Goal: Information Seeking & Learning: Compare options

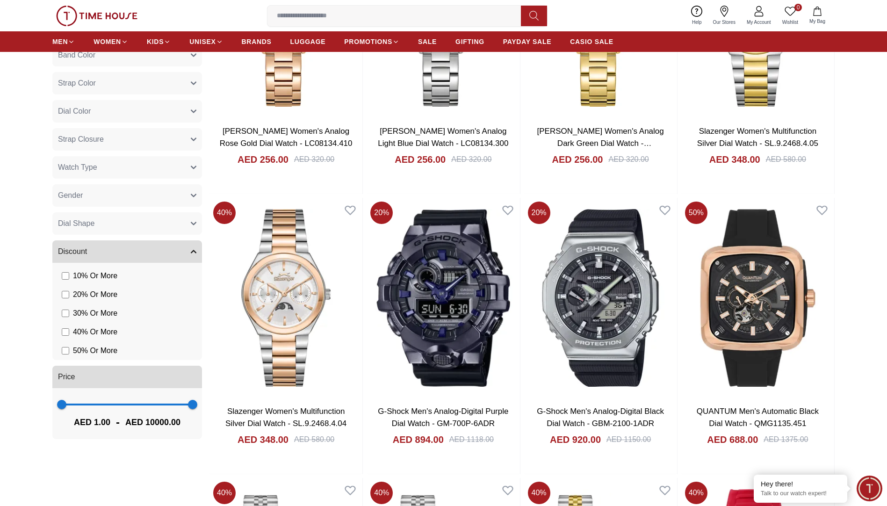
scroll to position [654, 0]
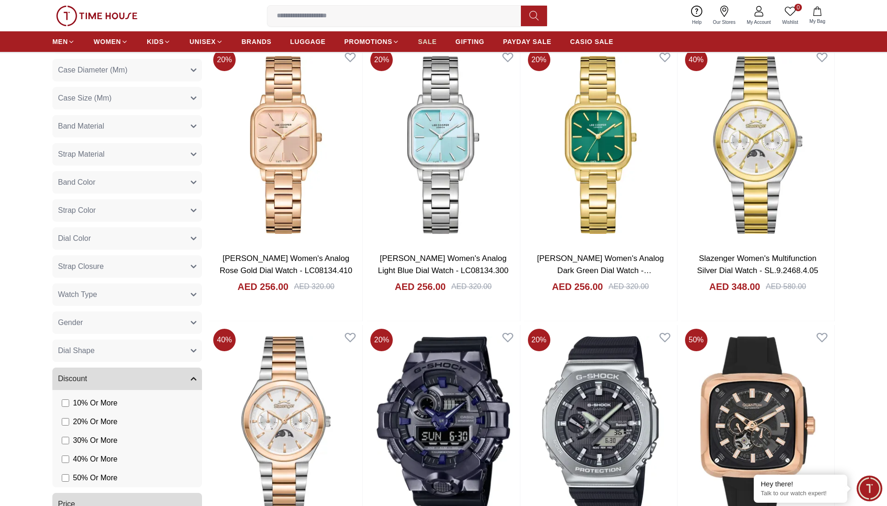
click at [429, 40] on span "SALE" at bounding box center [427, 41] width 19 height 9
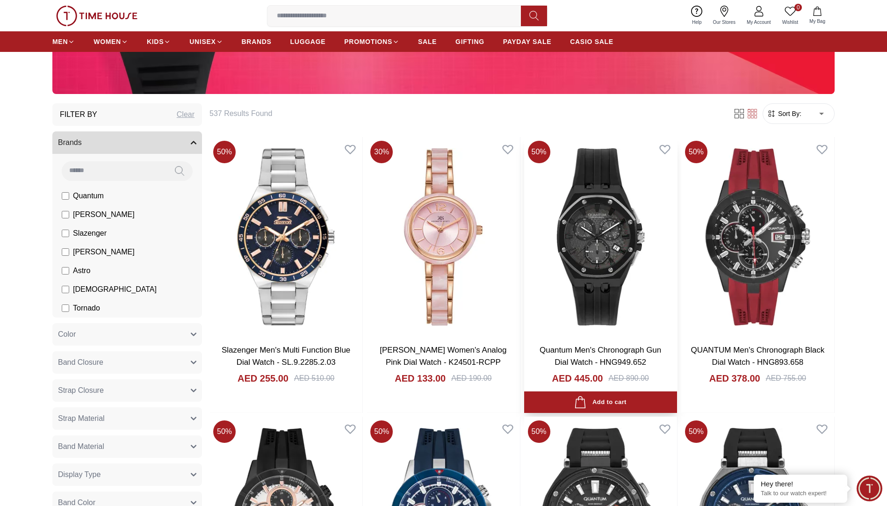
scroll to position [140, 0]
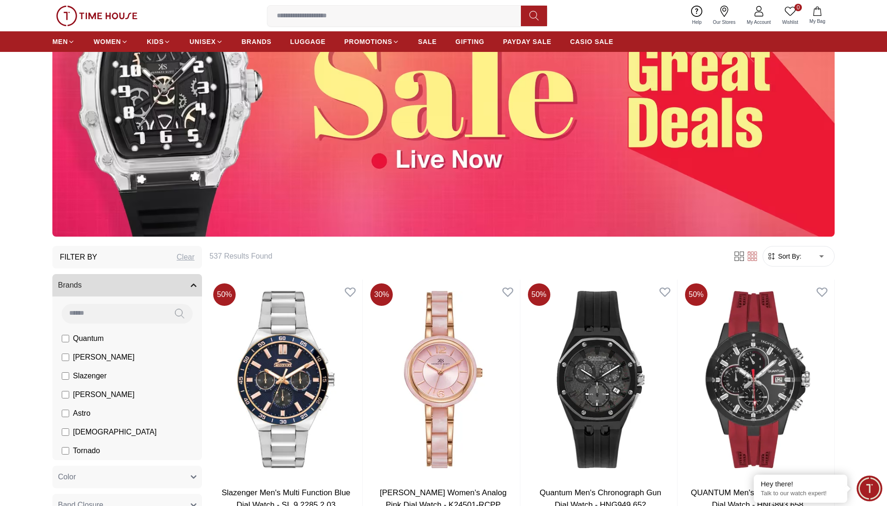
click at [799, 254] on span "Sort By:" at bounding box center [788, 256] width 25 height 9
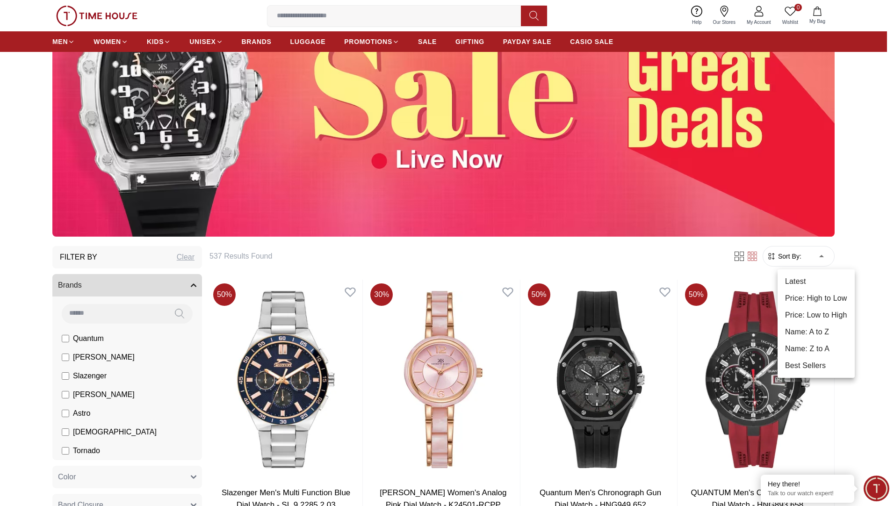
click at [804, 313] on li "Price: Low to High" at bounding box center [815, 315] width 77 height 17
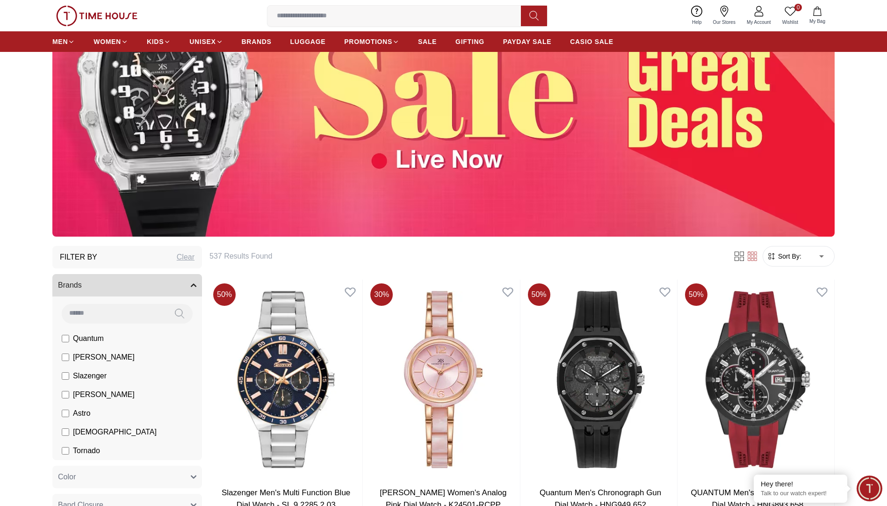
type input "*"
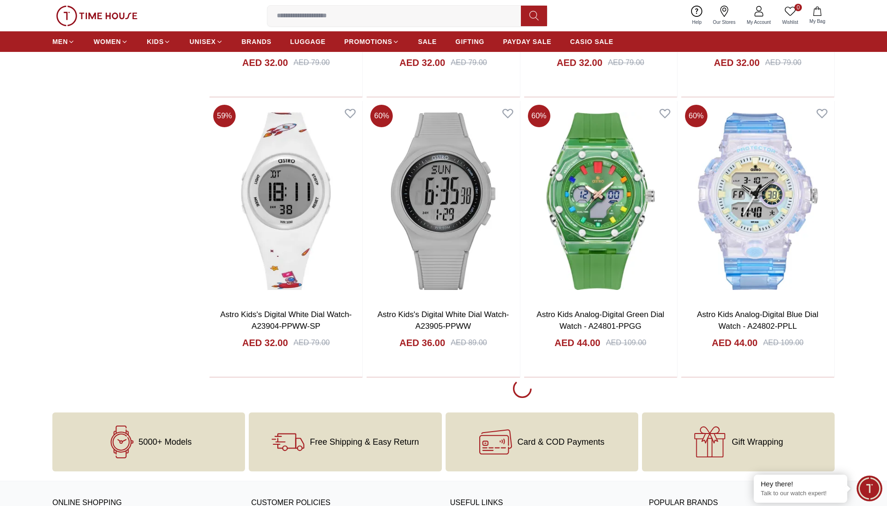
scroll to position [1636, 0]
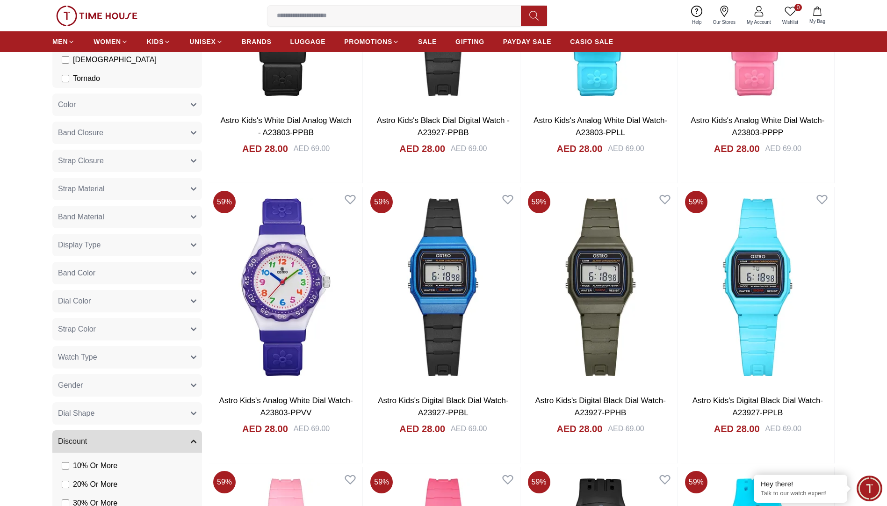
scroll to position [514, 0]
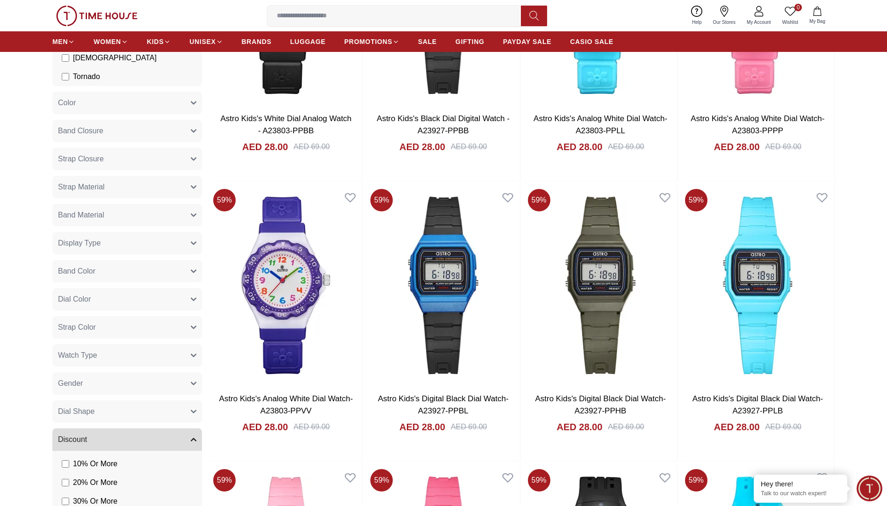
click at [104, 381] on button "Gender" at bounding box center [127, 383] width 150 height 22
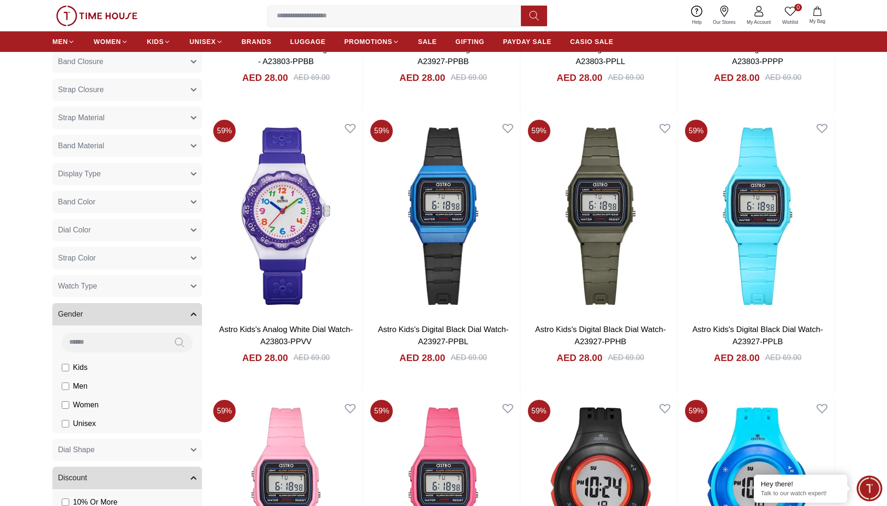
scroll to position [701, 0]
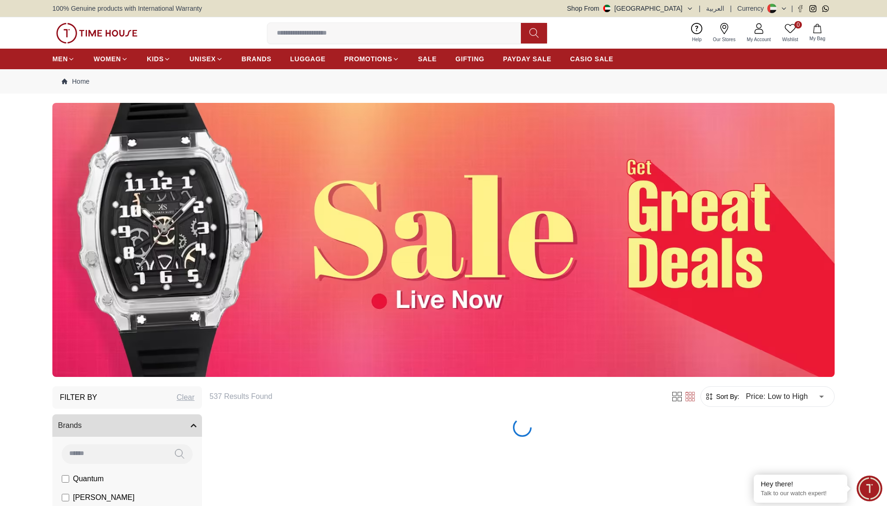
click at [63, 266] on img at bounding box center [443, 240] width 782 height 274
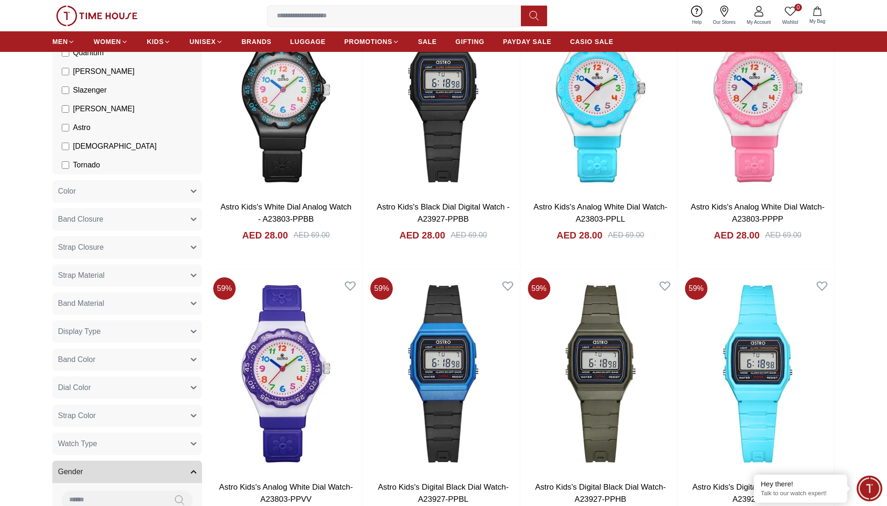
scroll to position [514, 0]
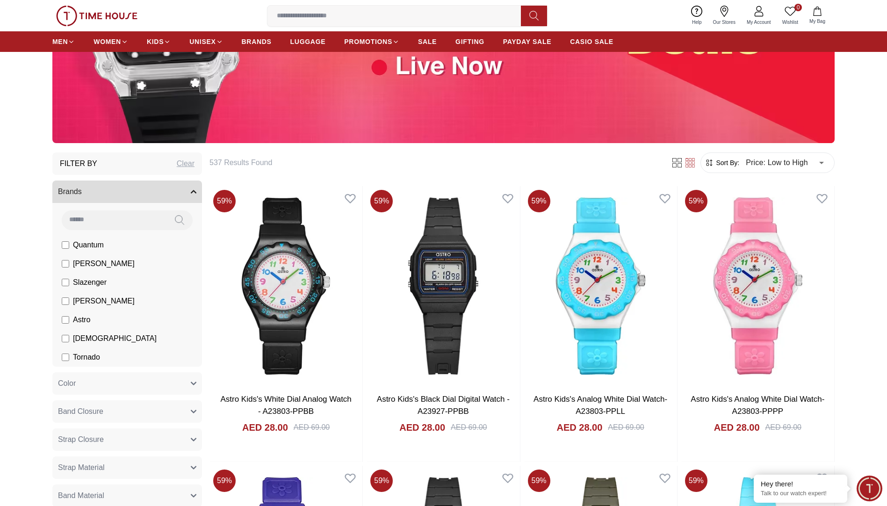
scroll to position [608, 0]
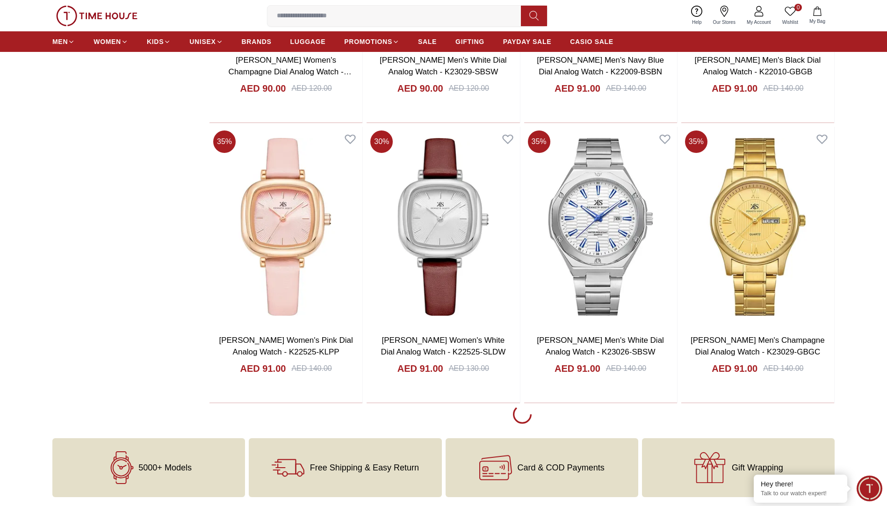
scroll to position [4387, 0]
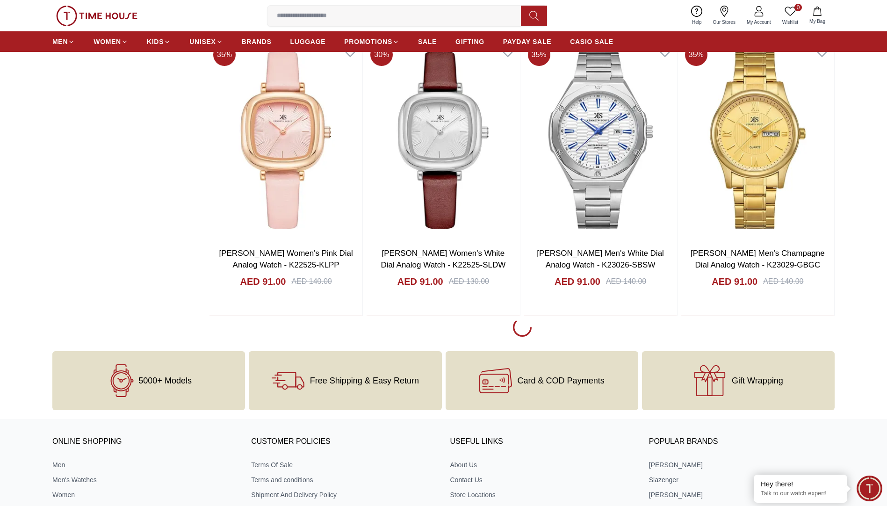
scroll to position [4247, 0]
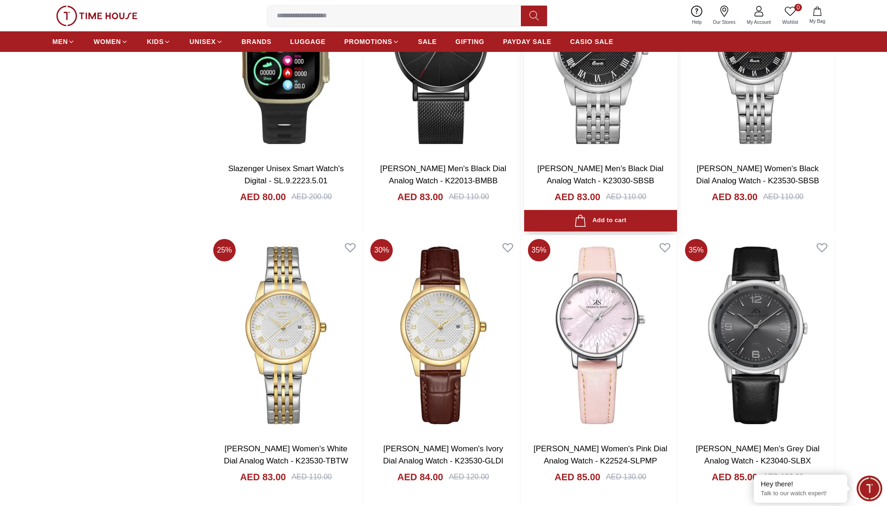
scroll to position [3265, 0]
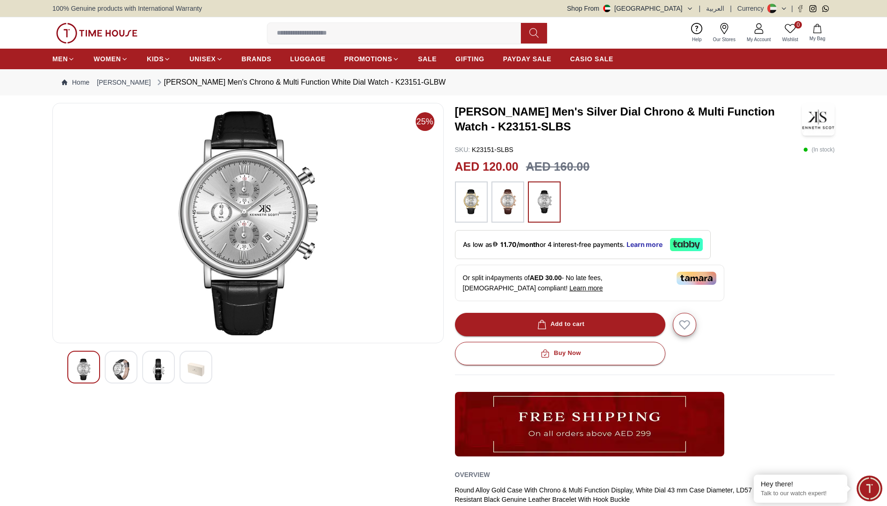
click at [116, 375] on img at bounding box center [121, 370] width 17 height 22
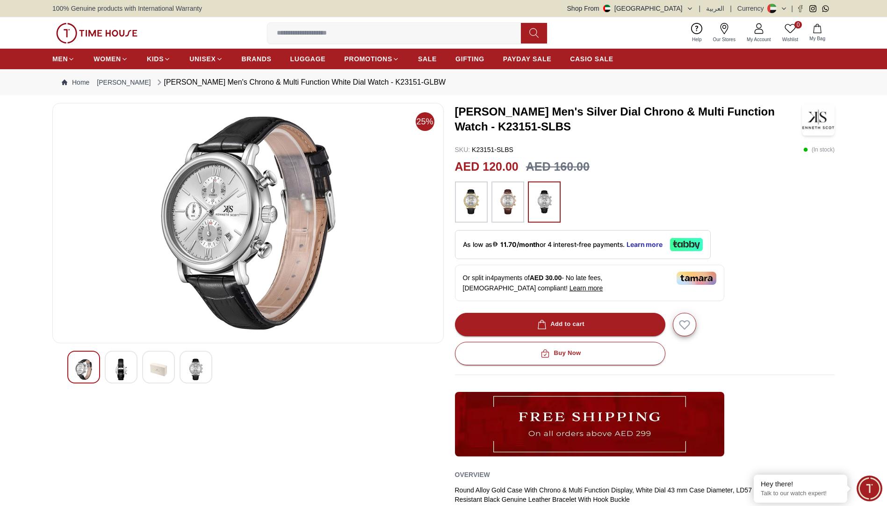
click at [197, 367] on img at bounding box center [195, 370] width 17 height 22
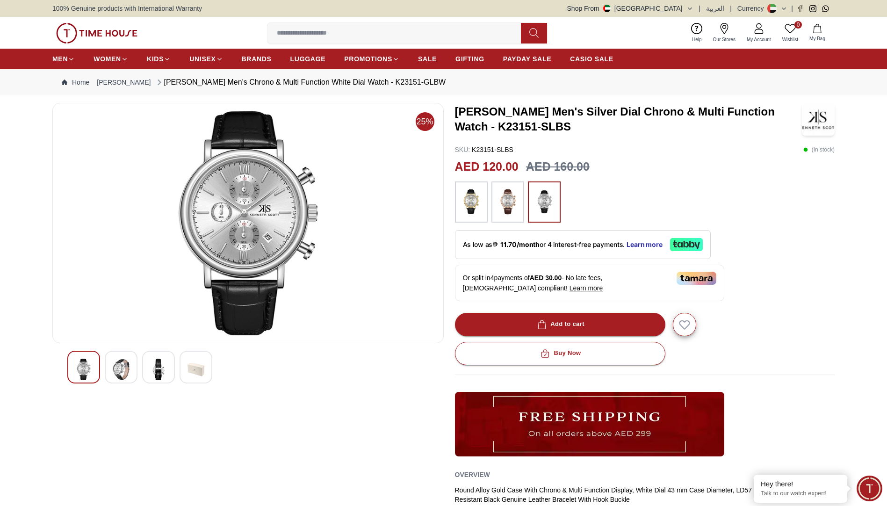
click at [509, 203] on img at bounding box center [507, 202] width 23 height 32
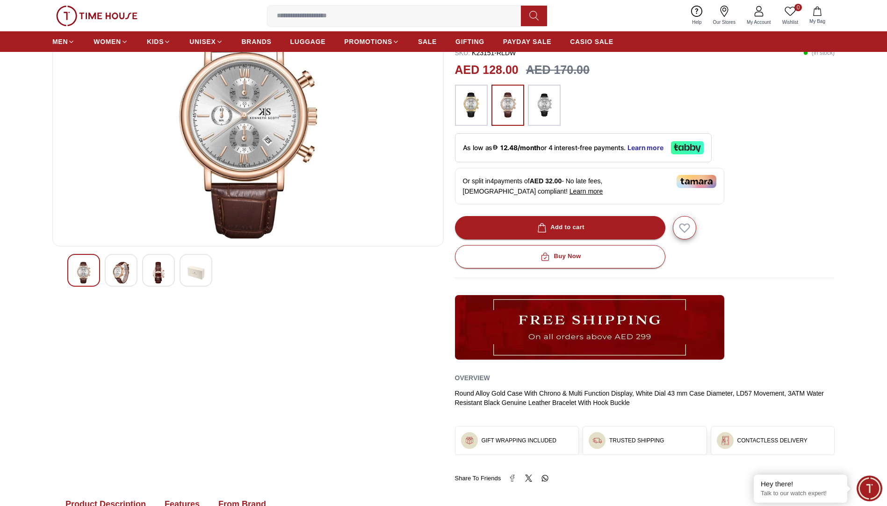
scroll to position [93, 0]
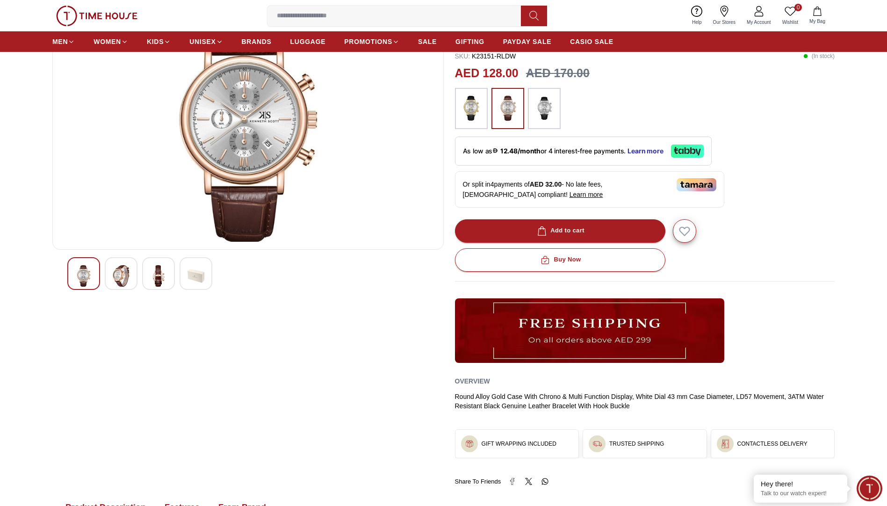
click at [161, 271] on img at bounding box center [158, 276] width 17 height 22
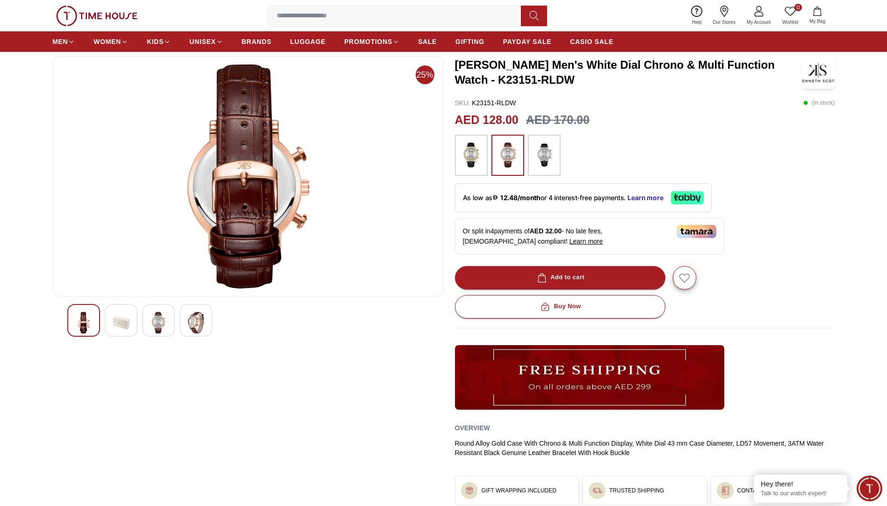
scroll to position [0, 0]
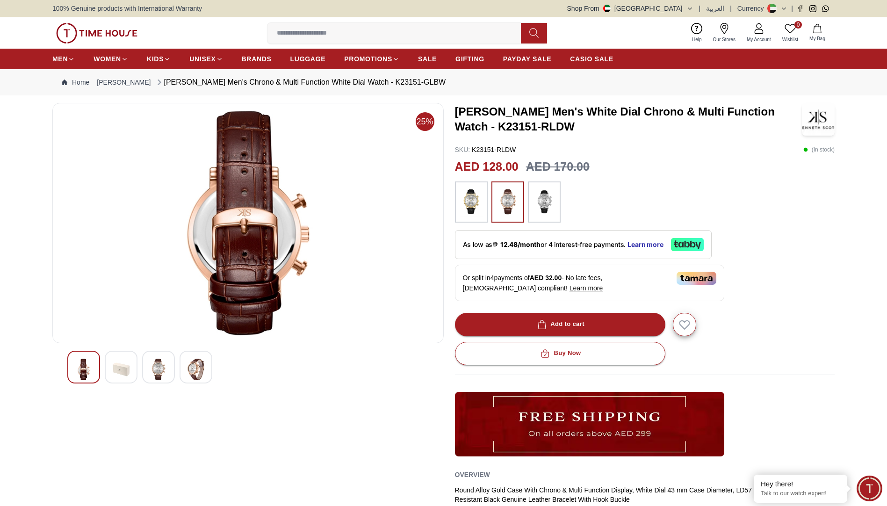
click at [197, 373] on img at bounding box center [195, 370] width 17 height 22
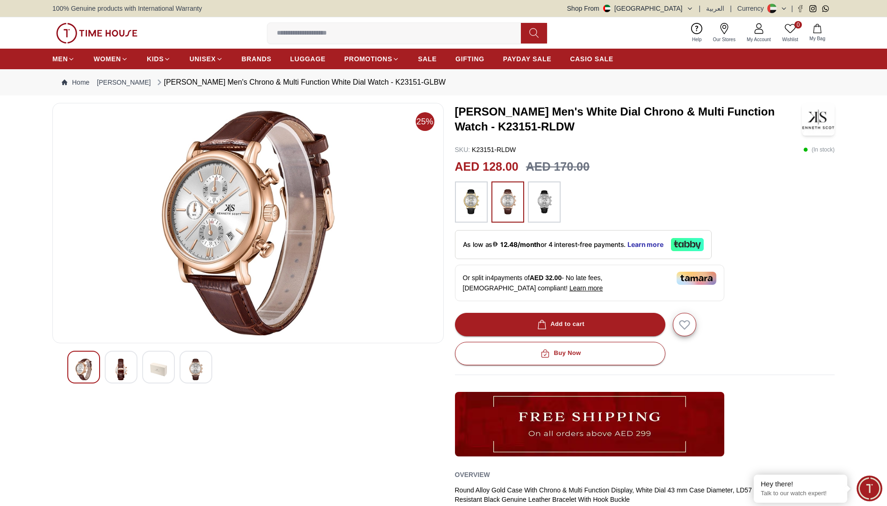
click at [120, 365] on img at bounding box center [121, 370] width 17 height 22
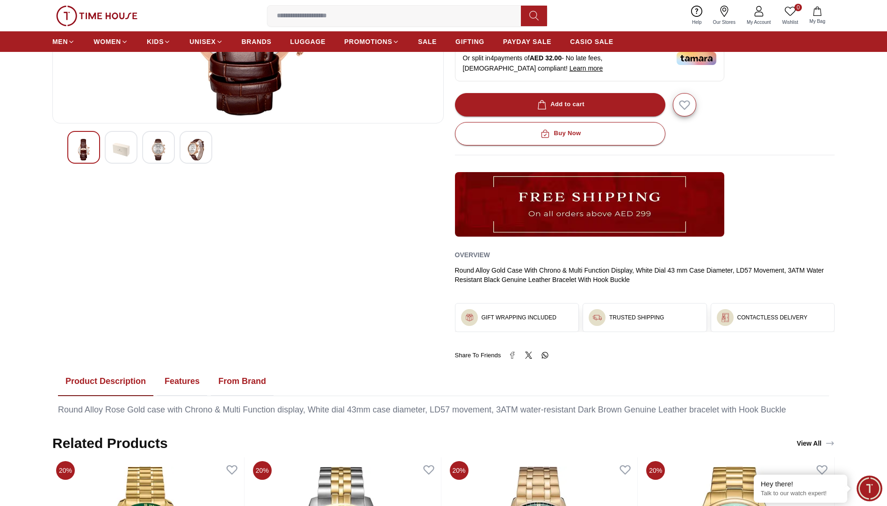
scroll to position [209, 0]
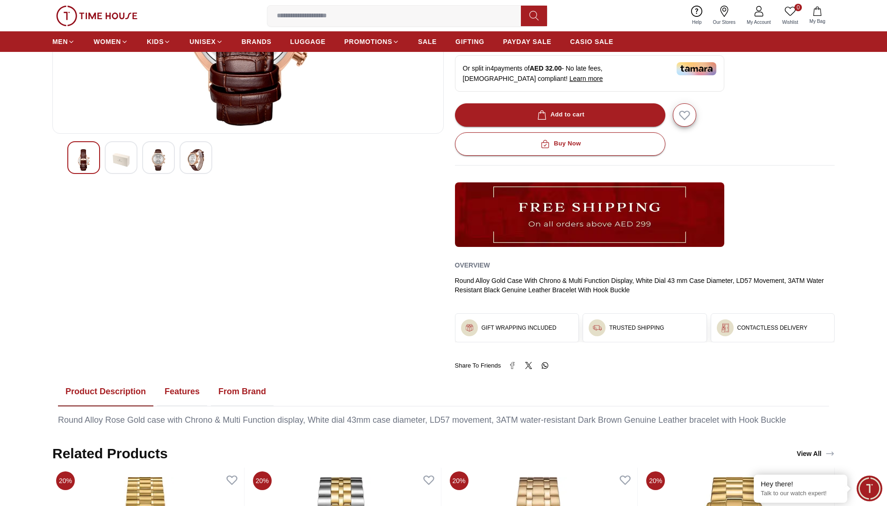
click at [179, 393] on button "Features" at bounding box center [182, 391] width 50 height 29
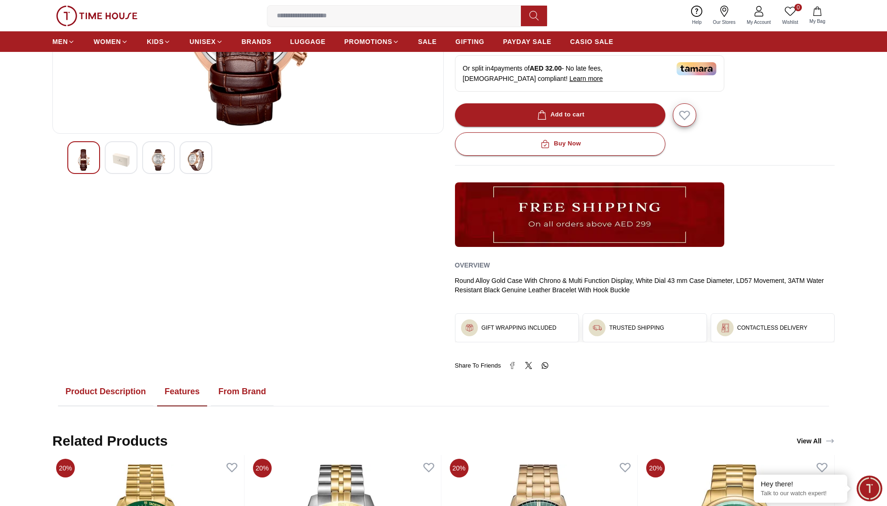
click at [247, 390] on button "From Brand" at bounding box center [242, 391] width 63 height 29
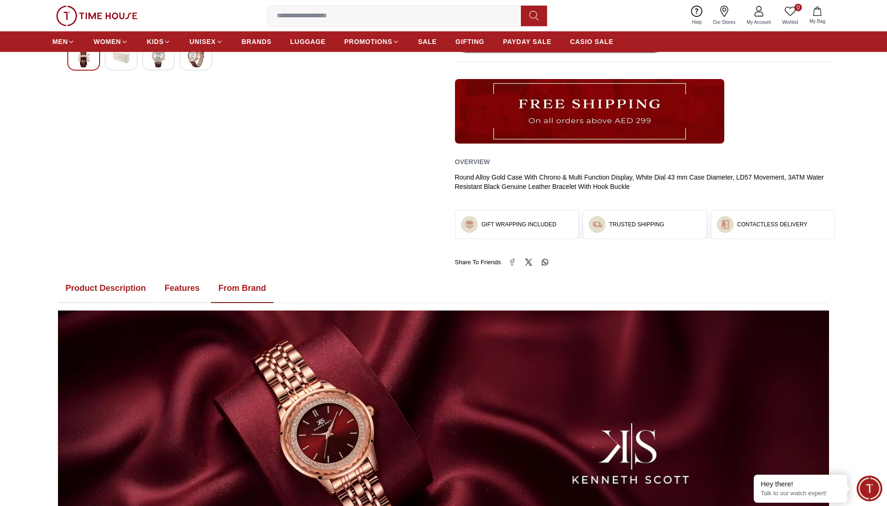
scroll to position [443, 0]
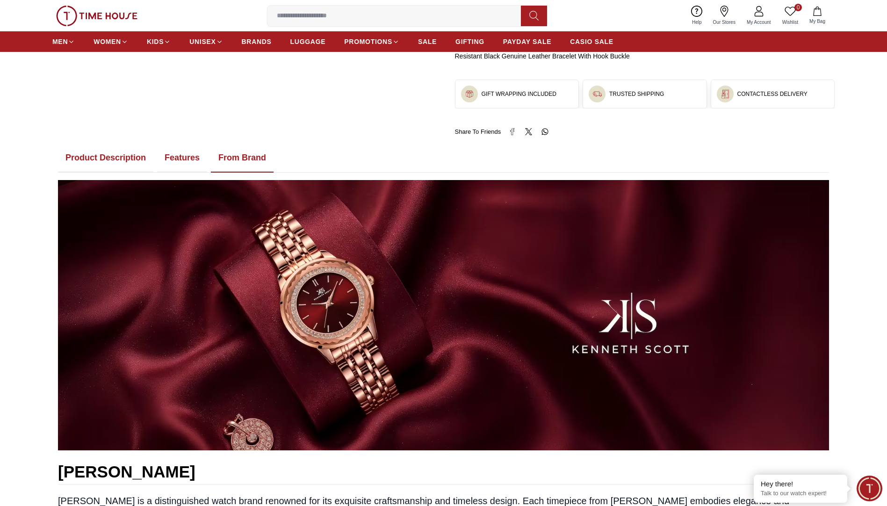
click at [184, 158] on button "Features" at bounding box center [182, 158] width 50 height 29
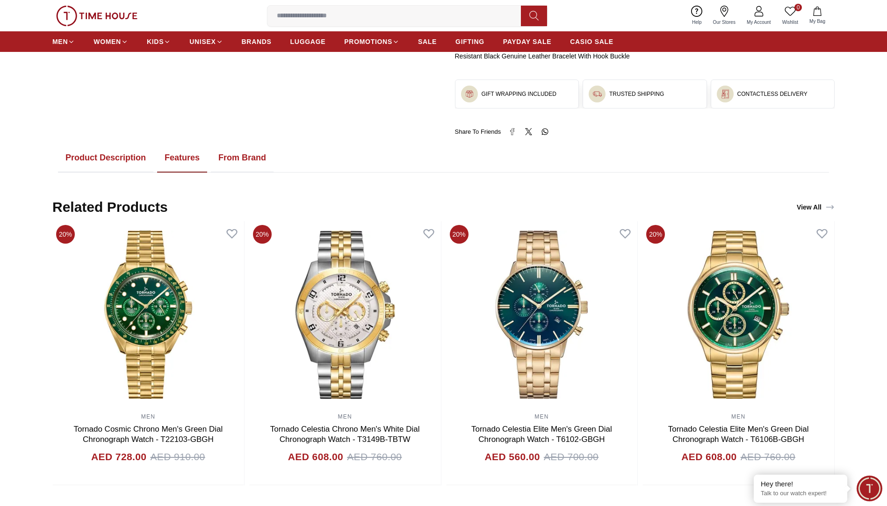
click at [223, 155] on button "From Brand" at bounding box center [242, 158] width 63 height 29
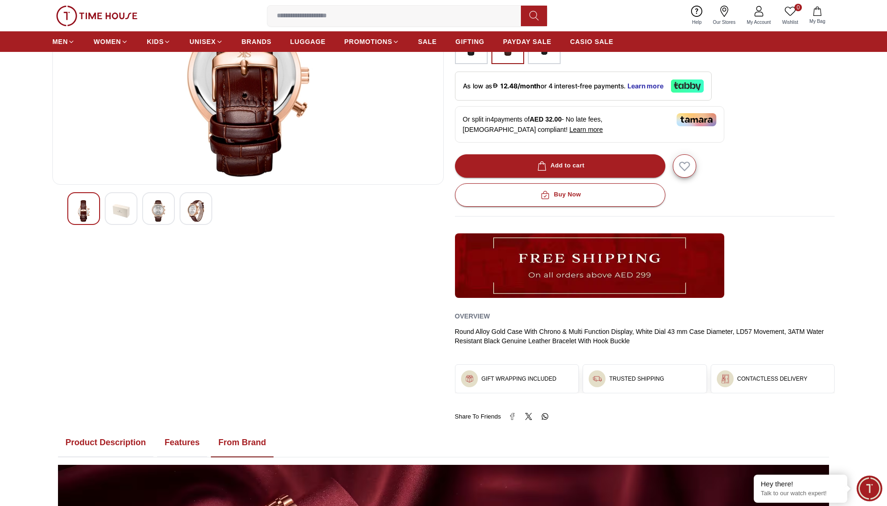
scroll to position [10, 0]
